Goal: Task Accomplishment & Management: Manage account settings

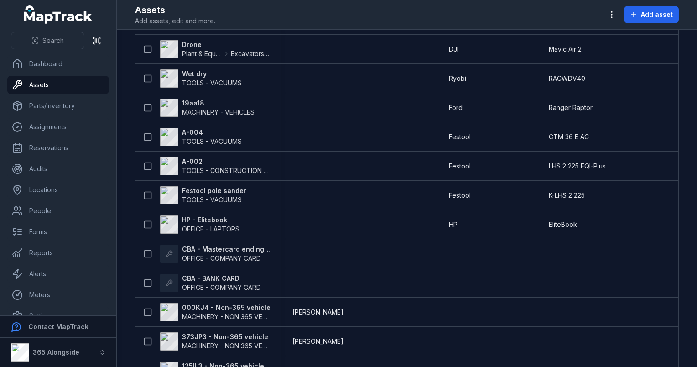
scroll to position [2061, 0]
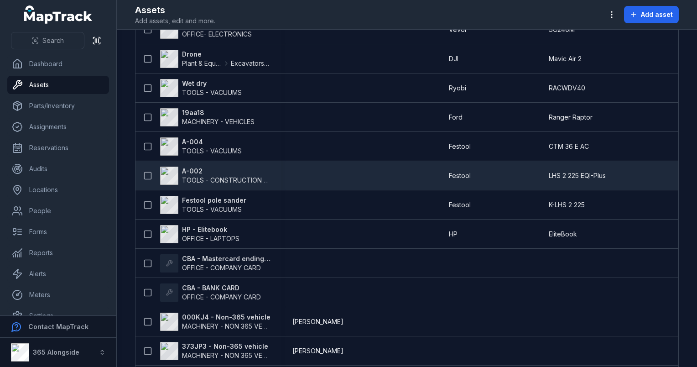
click at [328, 179] on td at bounding box center [359, 175] width 156 height 29
click at [245, 180] on span "TOOLS - CONSTRUCTION GENERAL (ACRO PROPS, HAND TOOLS, ETC)" at bounding box center [291, 180] width 219 height 8
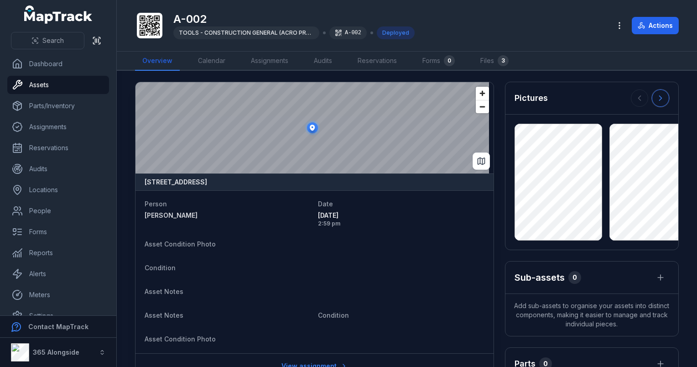
click at [656, 100] on icon at bounding box center [660, 98] width 9 height 9
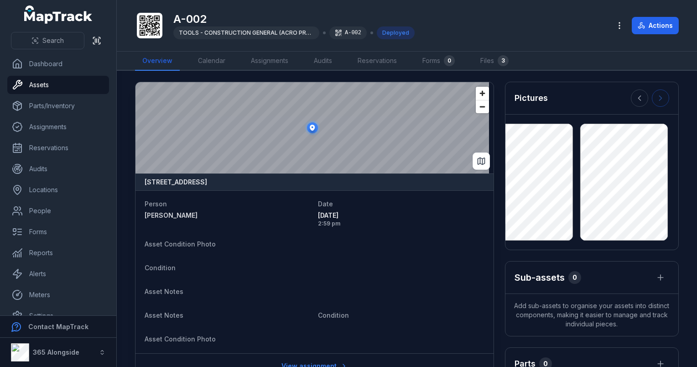
click at [651, 100] on div at bounding box center [650, 97] width 38 height 17
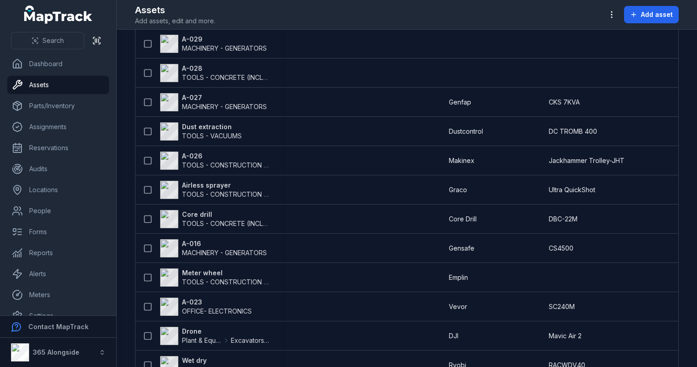
scroll to position [1625, 0]
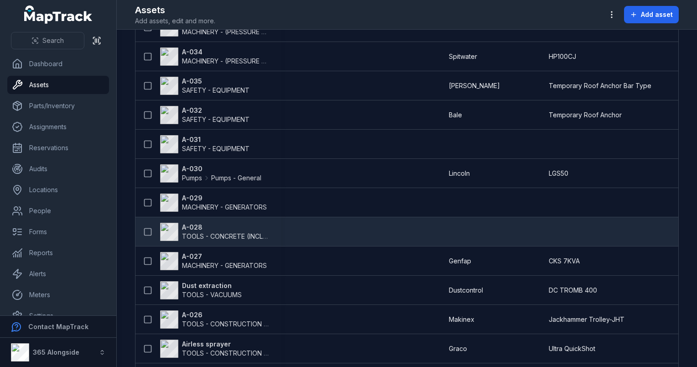
click at [213, 238] on span "TOOLS - CONCRETE (INCLUDING GRINDERS)" at bounding box center [250, 236] width 136 height 8
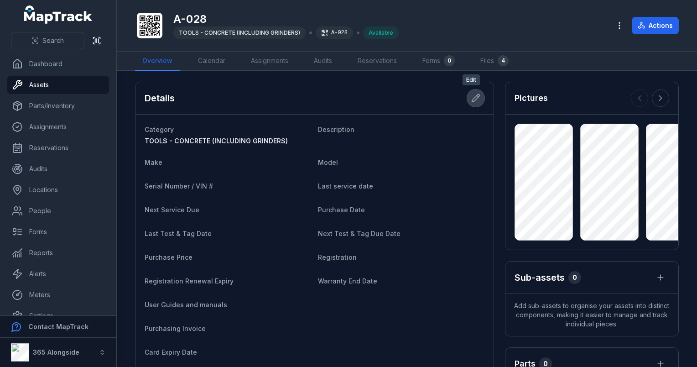
click at [471, 97] on icon at bounding box center [475, 98] width 9 height 9
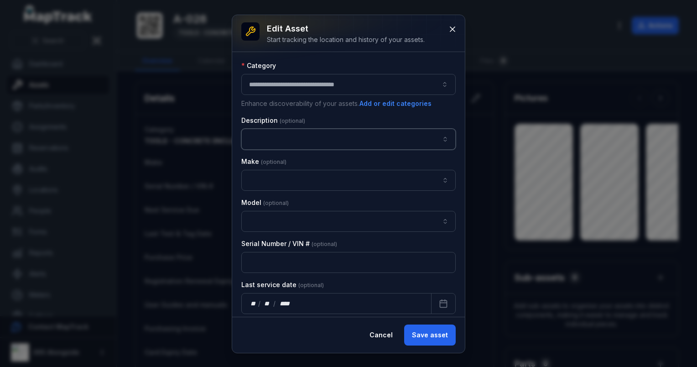
click at [273, 136] on input "asset-edit:description-label" at bounding box center [348, 139] width 214 height 21
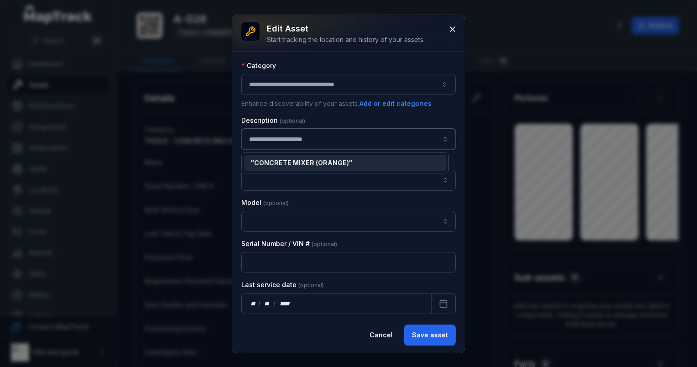
click at [359, 161] on div "" CONCRETE MIXER (ORANGE) "" at bounding box center [345, 162] width 188 height 9
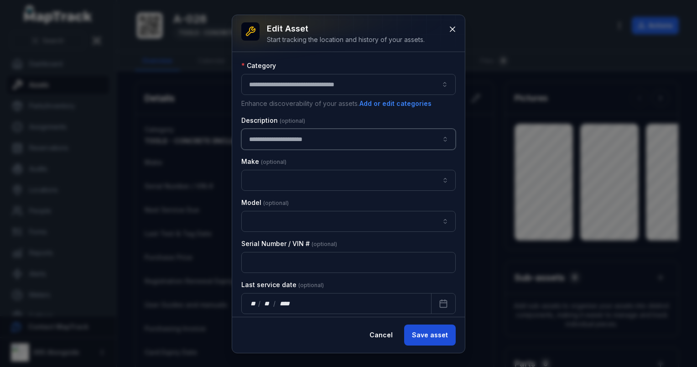
type input "**********"
click at [442, 331] on button "Save asset" at bounding box center [430, 334] width 52 height 21
